Goal: Task Accomplishment & Management: Use online tool/utility

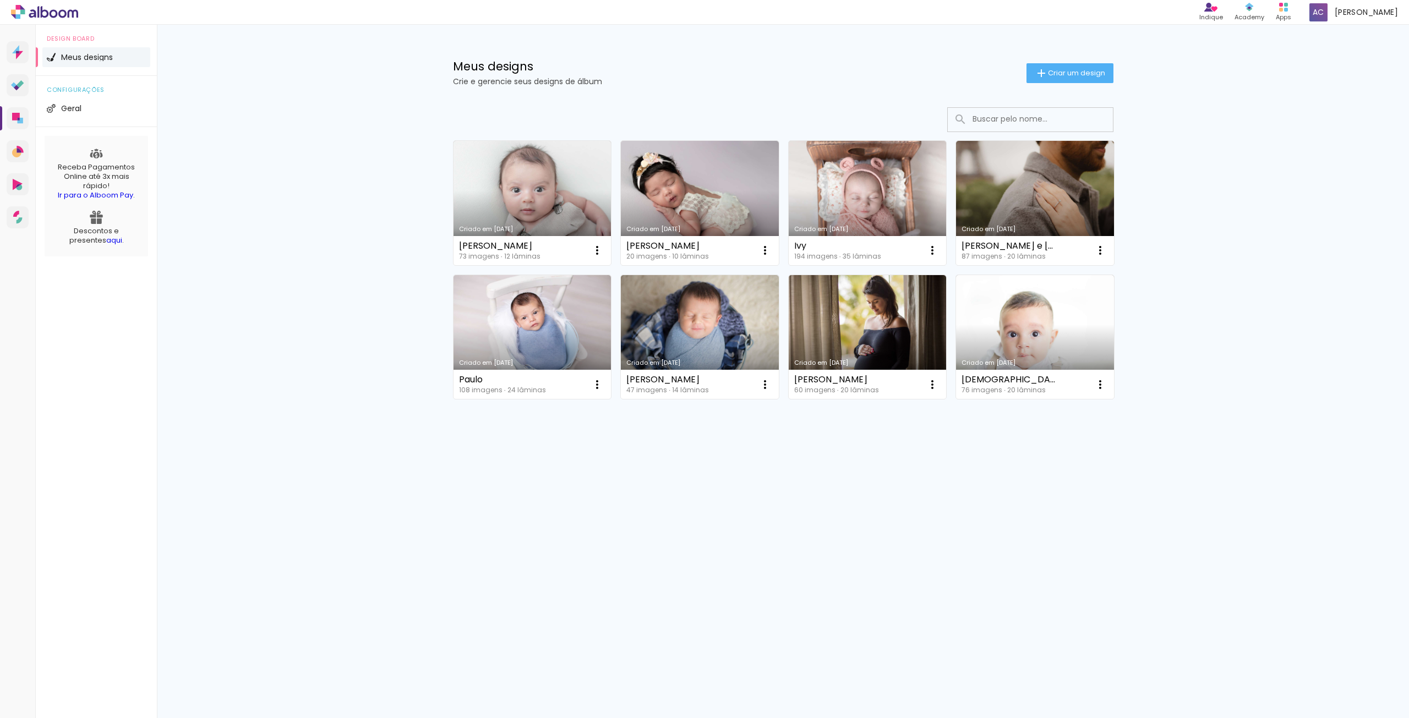
click at [908, 318] on link "Criado em [DATE]" at bounding box center [868, 337] width 158 height 124
